Goal: Task Accomplishment & Management: Manage account settings

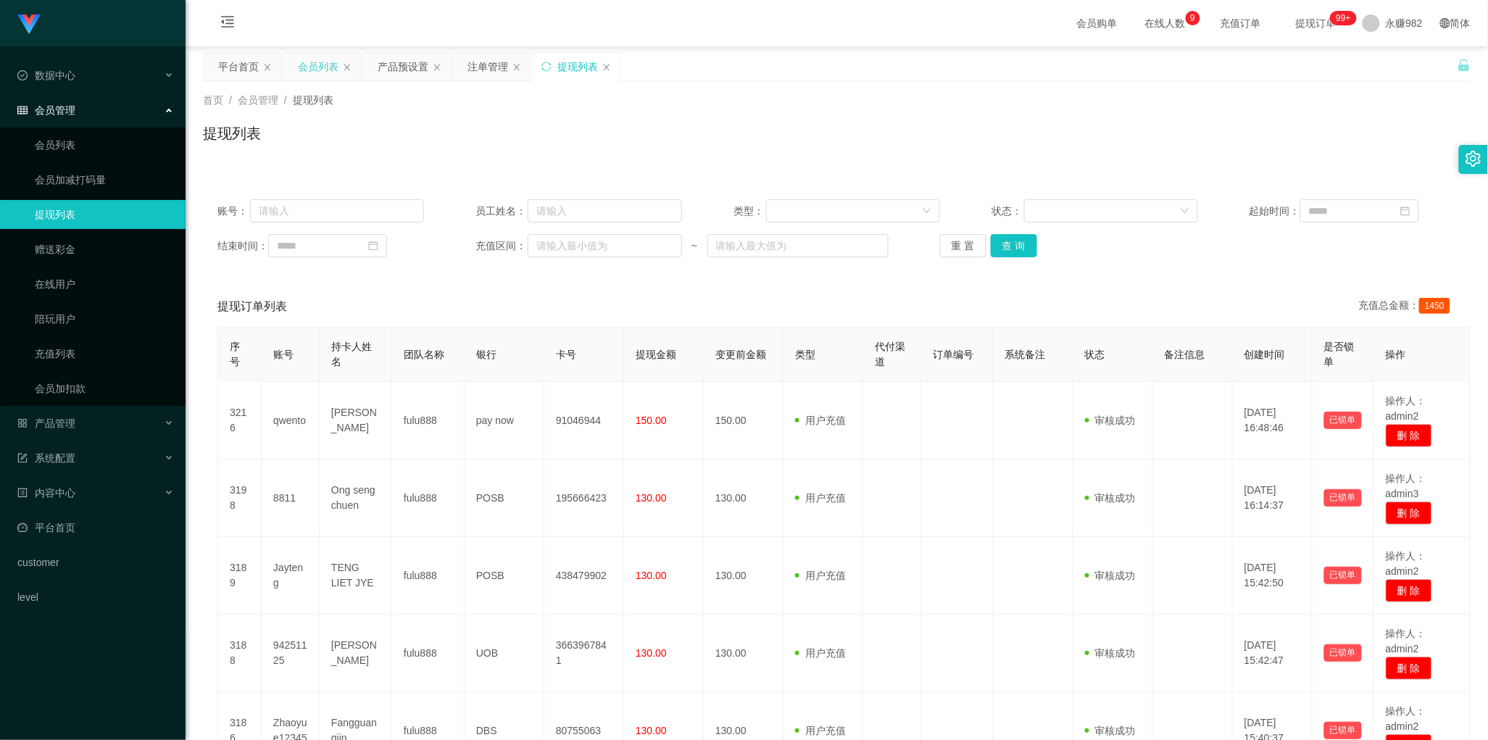
click at [304, 67] on div "会员列表" at bounding box center [318, 67] width 41 height 28
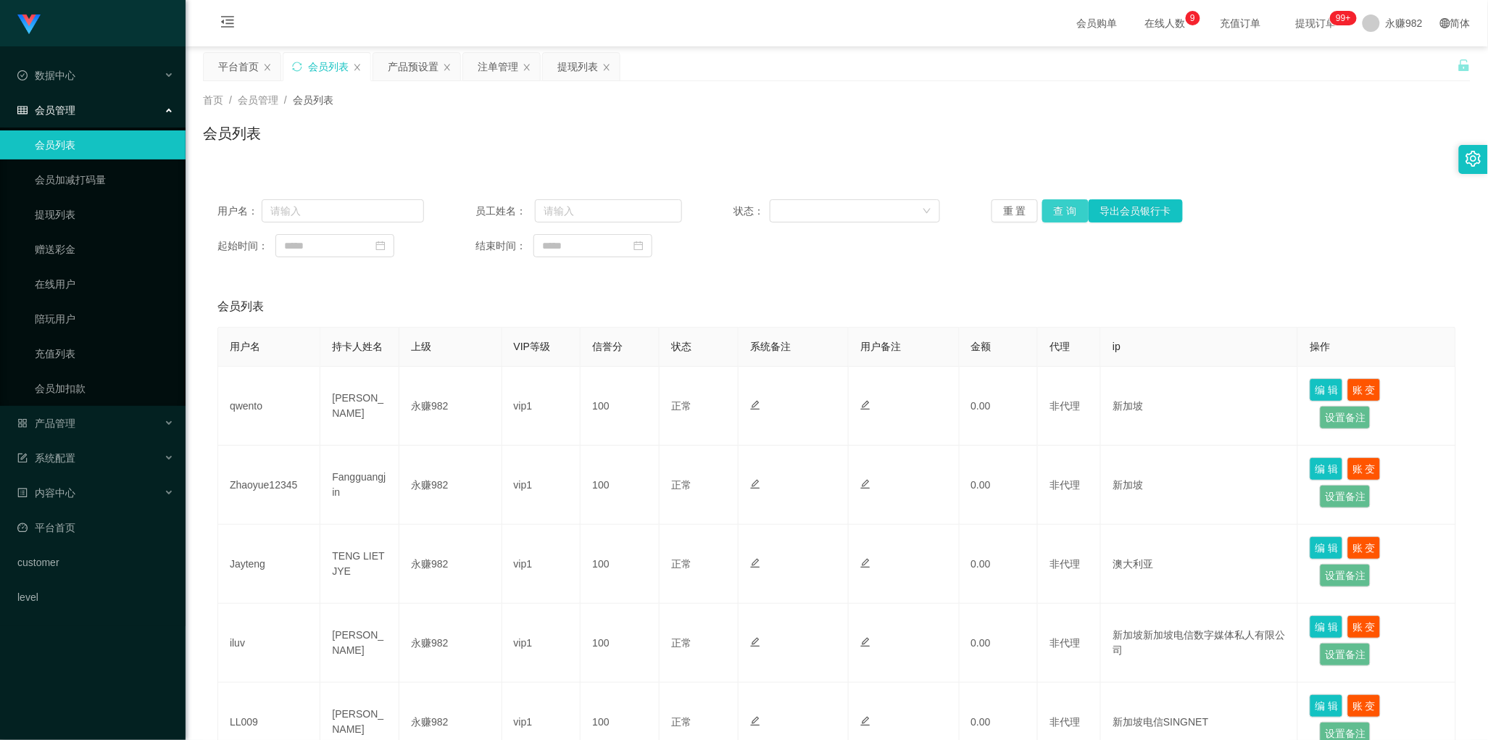
click at [1060, 212] on button "查 询" at bounding box center [1065, 210] width 46 height 23
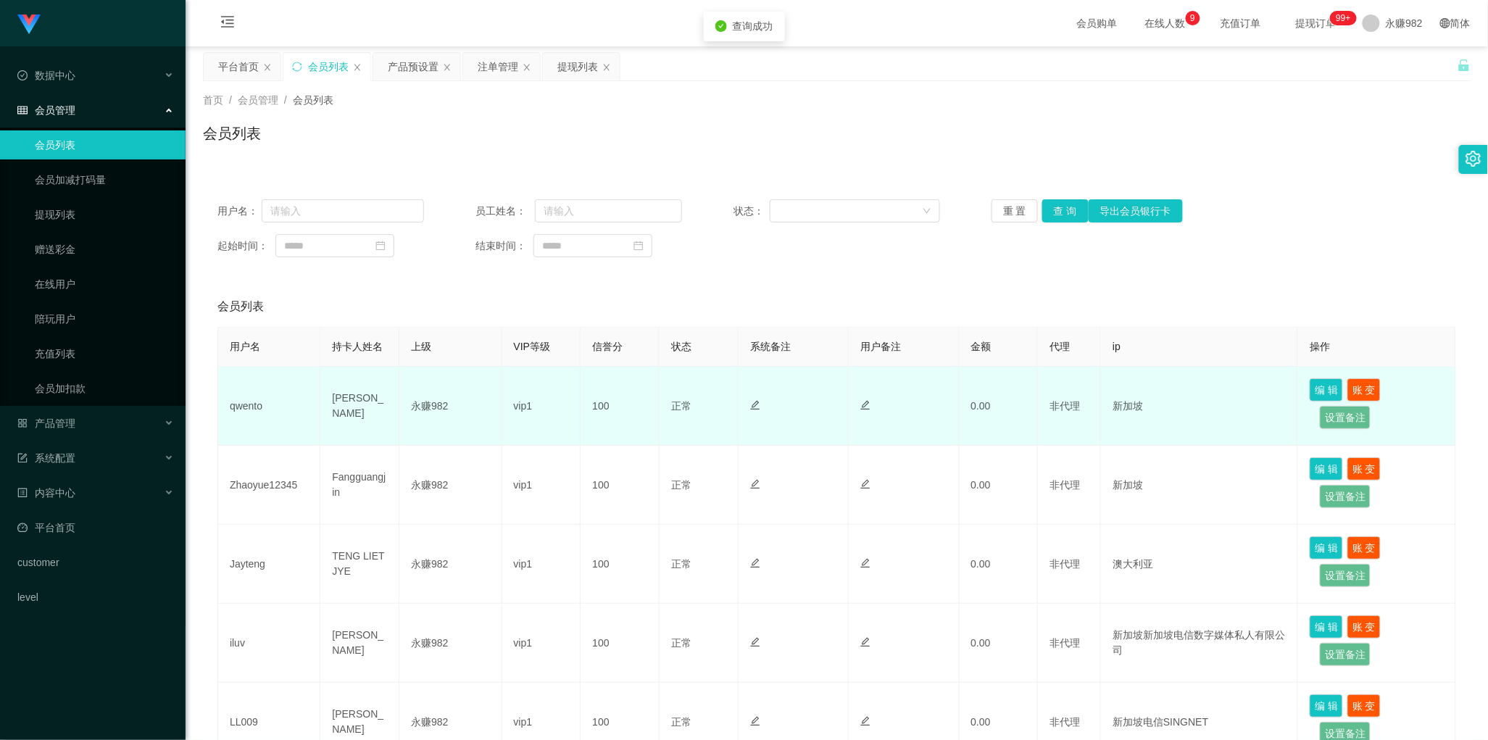
click at [367, 404] on td "[PERSON_NAME]" at bounding box center [359, 406] width 79 height 79
copy td "[PERSON_NAME]"
click at [241, 407] on td "qwento" at bounding box center [269, 406] width 102 height 79
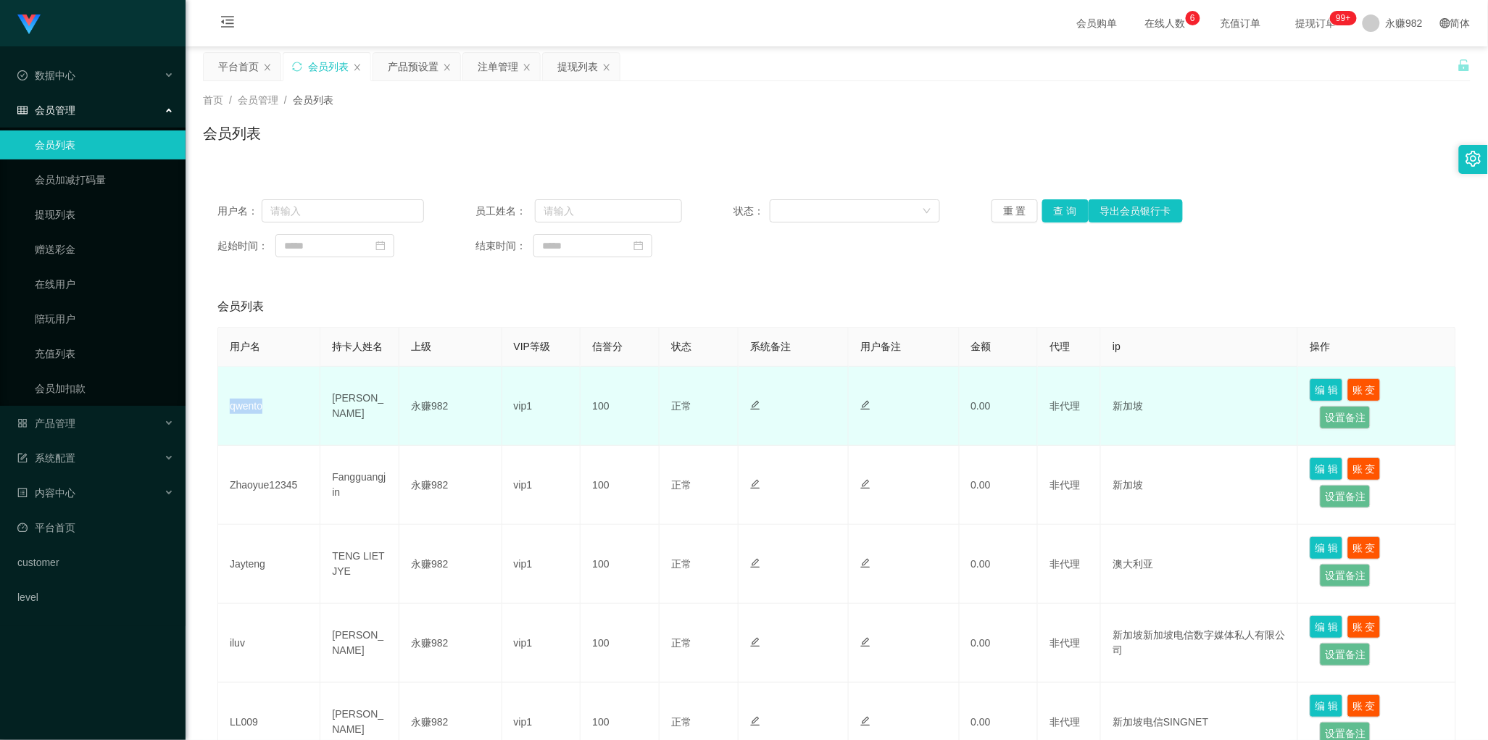
click at [241, 407] on td "qwento" at bounding box center [269, 406] width 102 height 79
copy td "qwento"
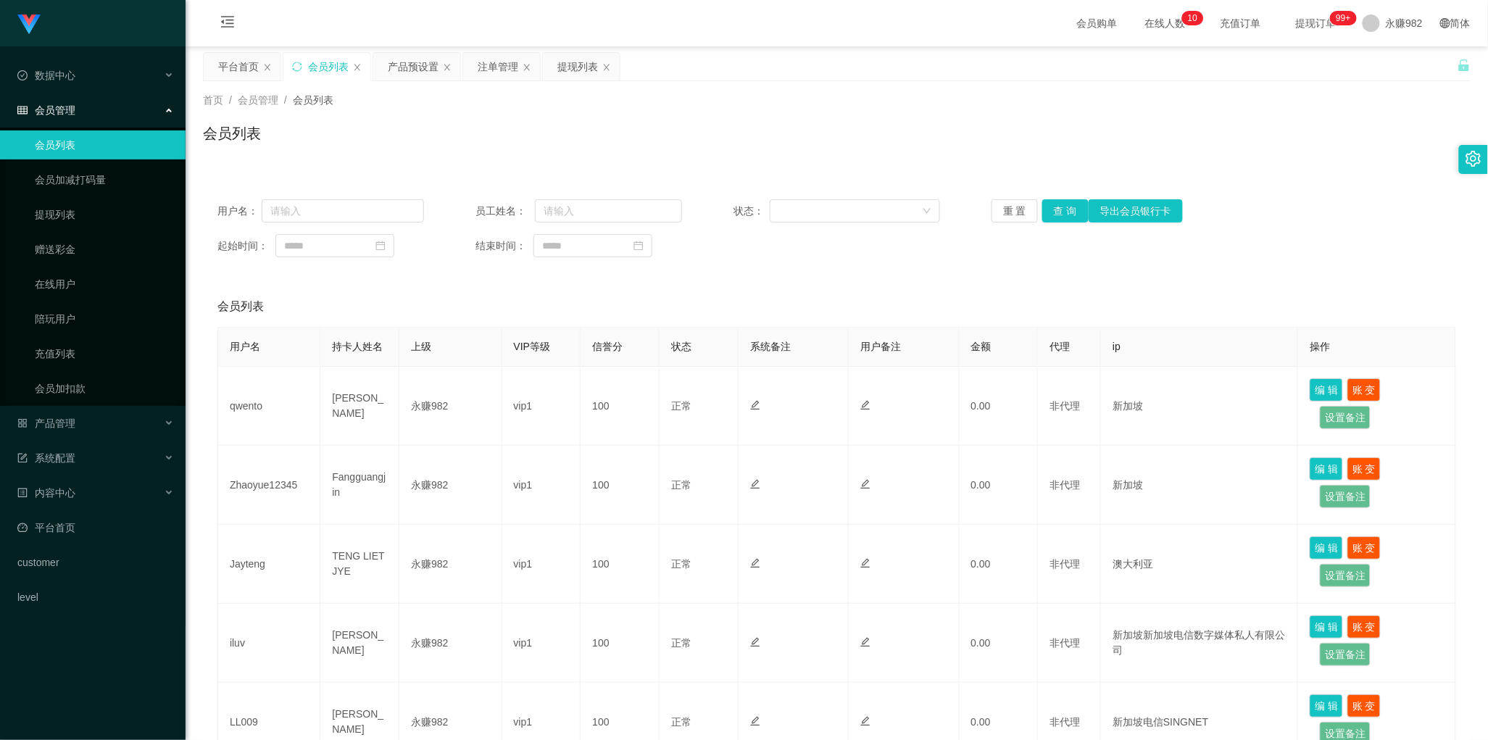
click at [425, 151] on div "会员列表" at bounding box center [836, 138] width 1267 height 33
click at [407, 76] on div "产品预设置" at bounding box center [413, 67] width 51 height 28
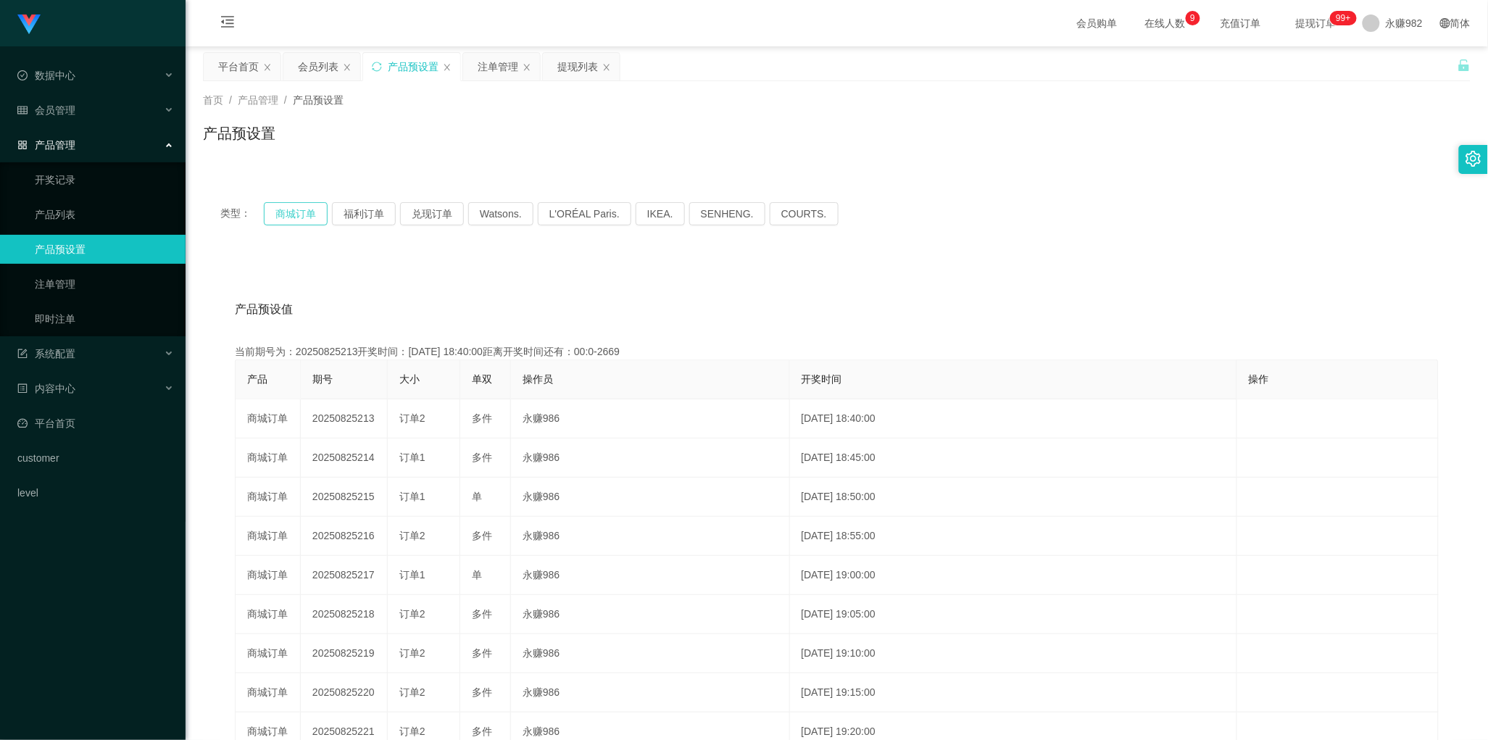
click at [307, 217] on button "商城订单" at bounding box center [296, 213] width 64 height 23
click at [605, 287] on div "产品预设值 添加期号 当前期号为：20250825222开奖时间：[DATE] 19:25:00距离开奖时间还有：00:0-33 产品 期号 大小 单双 操作…" at bounding box center [836, 555] width 1267 height 597
click at [500, 76] on div "注单管理" at bounding box center [498, 67] width 41 height 28
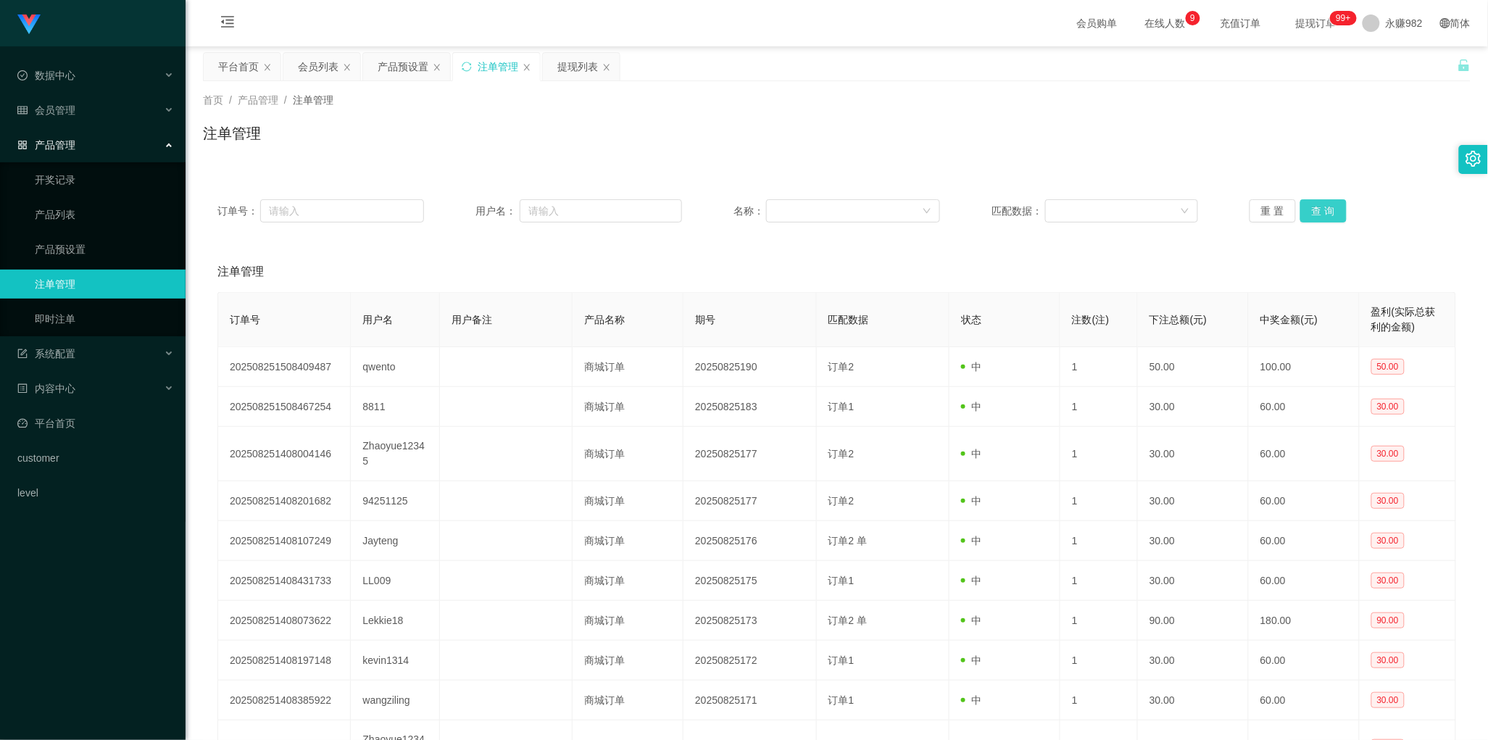
click at [1320, 215] on button "查 询" at bounding box center [1323, 210] width 46 height 23
click at [1319, 207] on button "查 询" at bounding box center [1323, 210] width 46 height 23
click at [1319, 207] on div "重 置 查 询" at bounding box center [1352, 210] width 207 height 23
click at [1319, 207] on button "查 询" at bounding box center [1323, 210] width 46 height 23
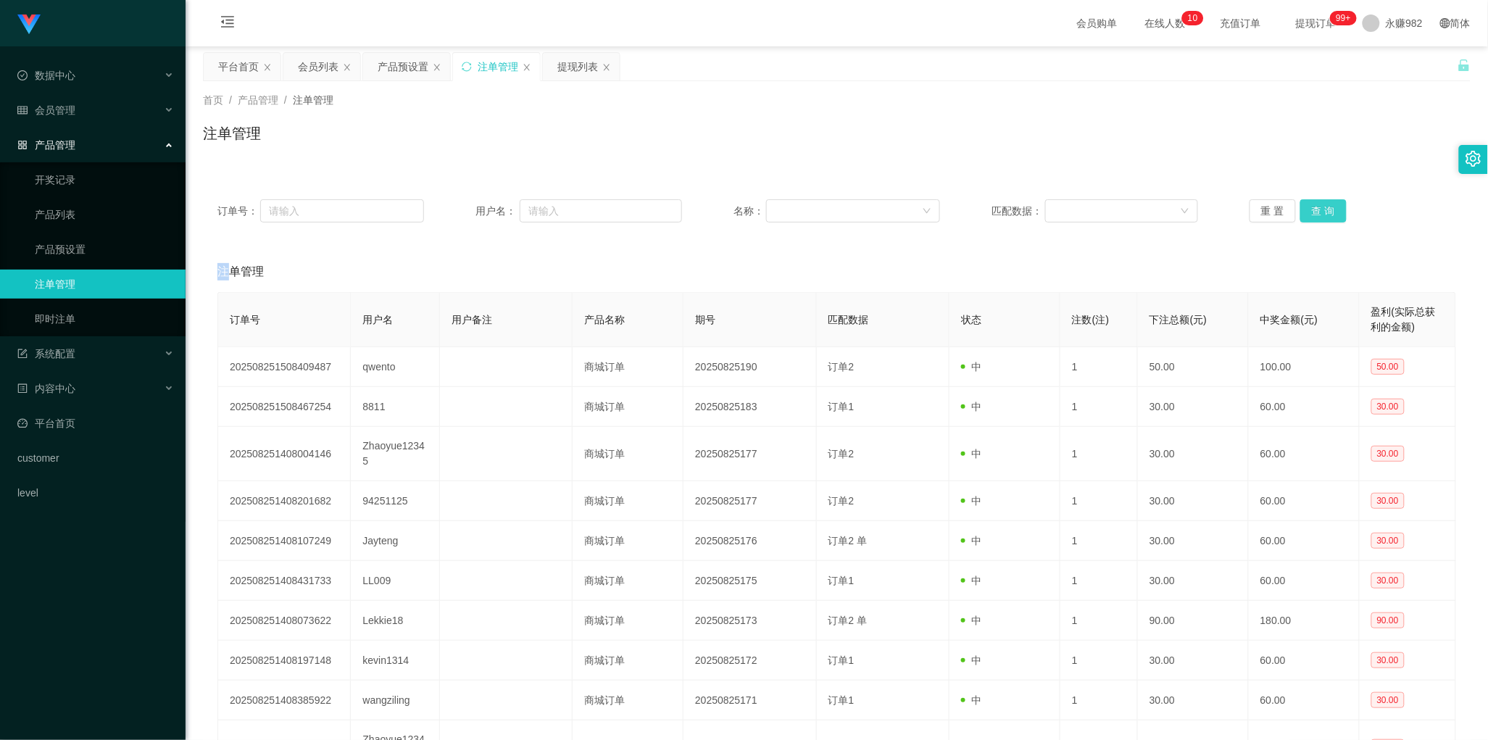
click at [1319, 207] on button "查 询" at bounding box center [1323, 210] width 46 height 23
click at [1325, 214] on button "查 询" at bounding box center [1323, 210] width 46 height 23
click at [1330, 212] on button "查 询" at bounding box center [1323, 210] width 46 height 23
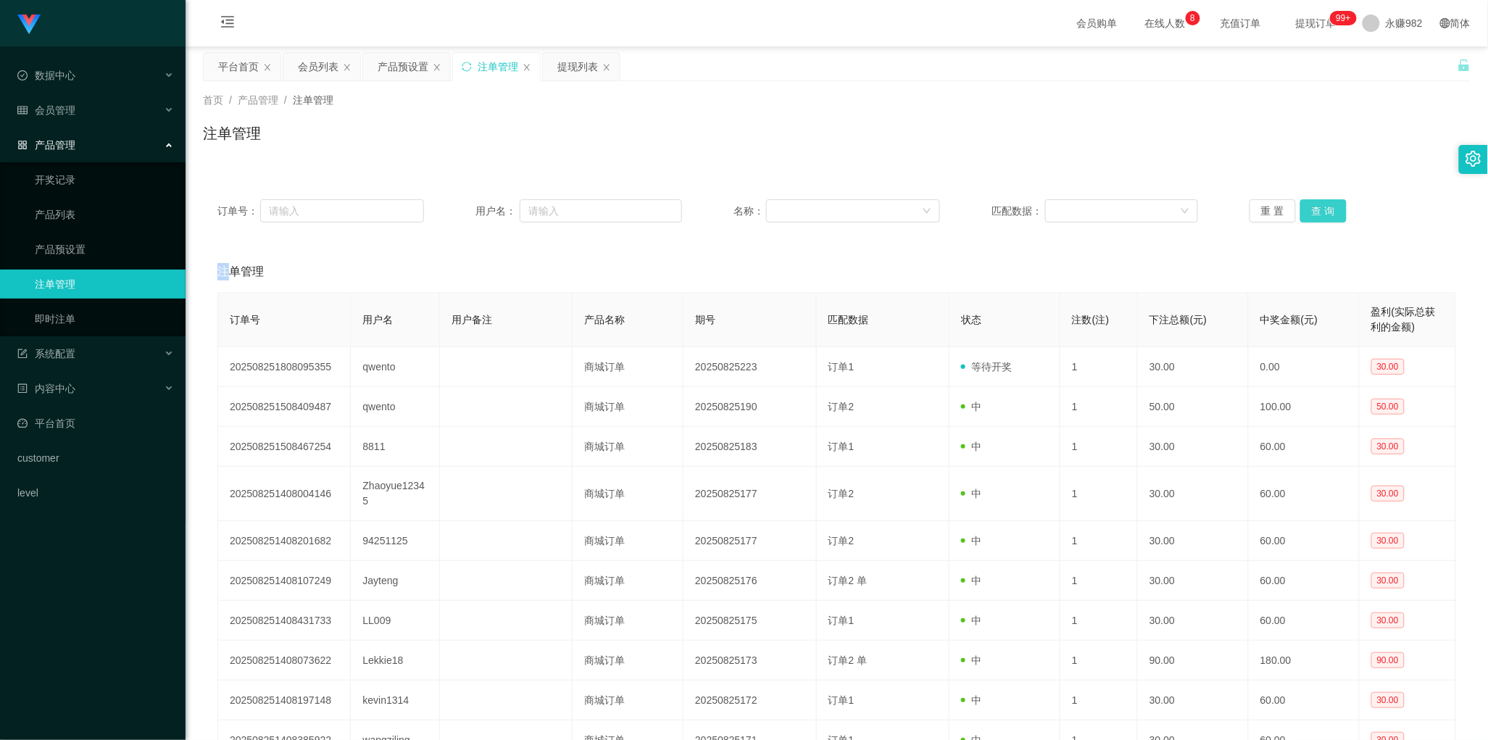
click at [1330, 212] on button "查 询" at bounding box center [1323, 210] width 46 height 23
click at [577, 62] on div "提现列表" at bounding box center [577, 67] width 41 height 28
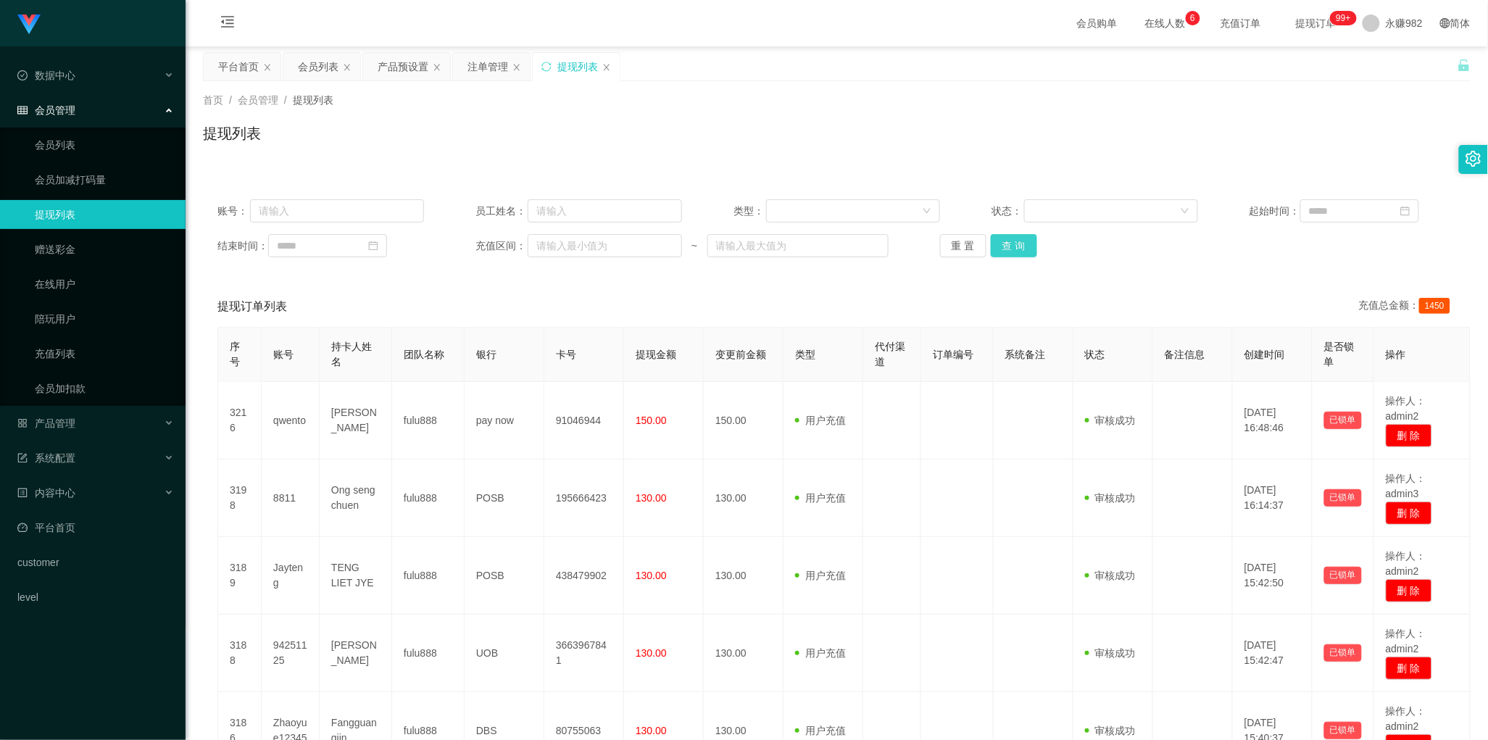
click at [995, 238] on button "查 询" at bounding box center [1014, 245] width 46 height 23
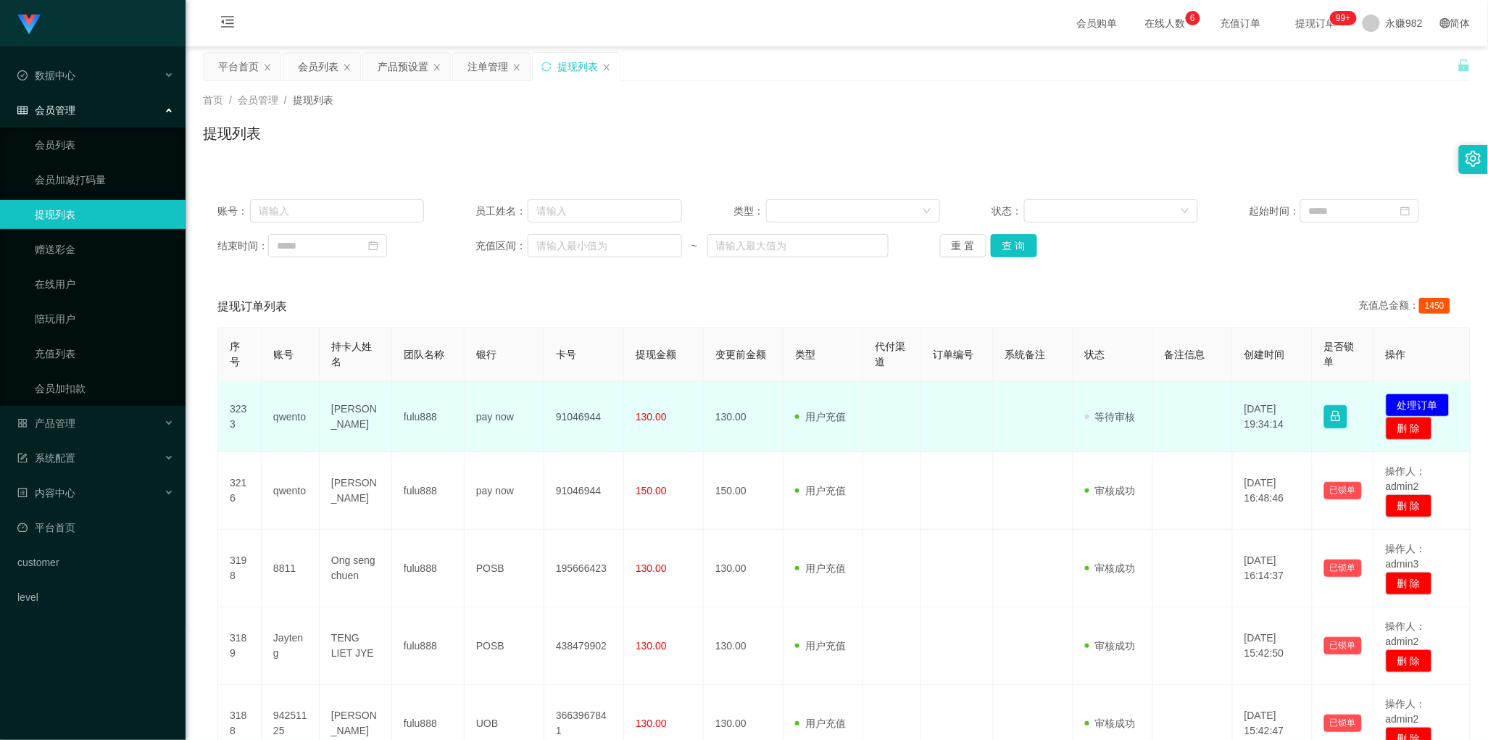
click at [295, 420] on td "qwento" at bounding box center [291, 417] width 58 height 70
copy td "qwento"
click at [632, 440] on td "130.00" at bounding box center [664, 417] width 80 height 70
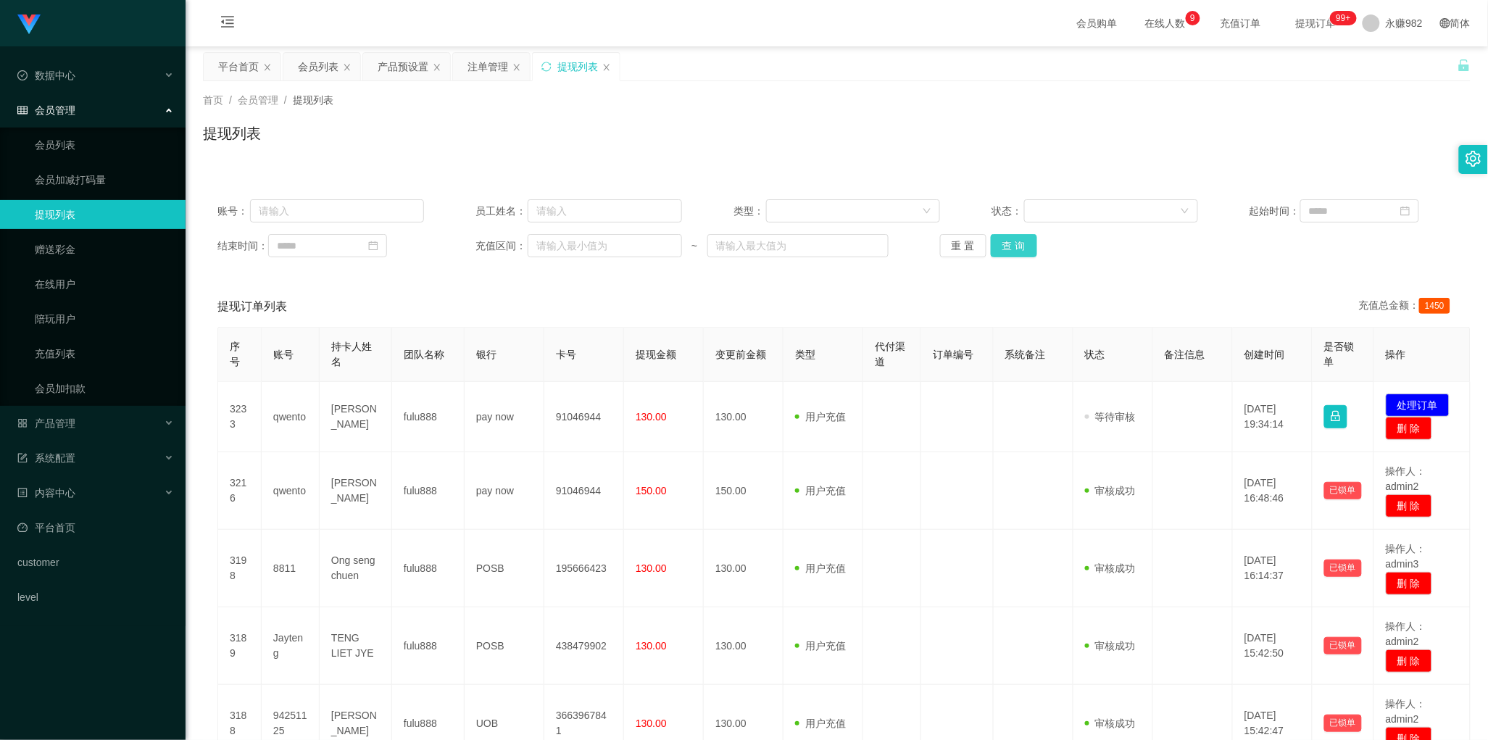
click at [1000, 254] on button "查 询" at bounding box center [1014, 245] width 46 height 23
